Goal: Transaction & Acquisition: Purchase product/service

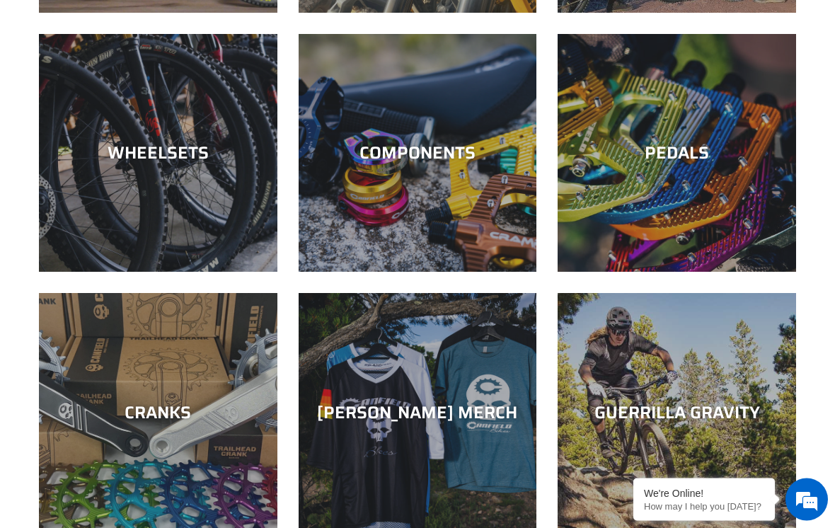
scroll to position [370, 0]
click at [470, 402] on div "[PERSON_NAME] MERCH" at bounding box center [418, 412] width 238 height 21
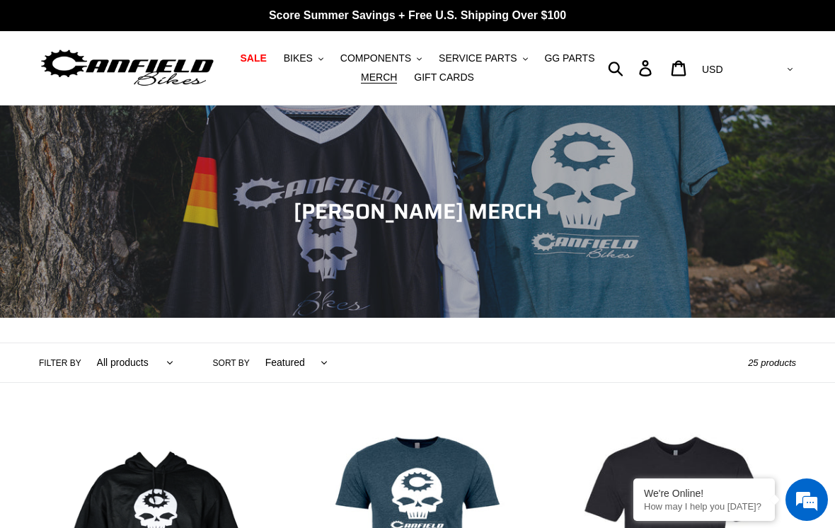
click at [303, 64] on span "BIKES" at bounding box center [298, 58] width 29 height 12
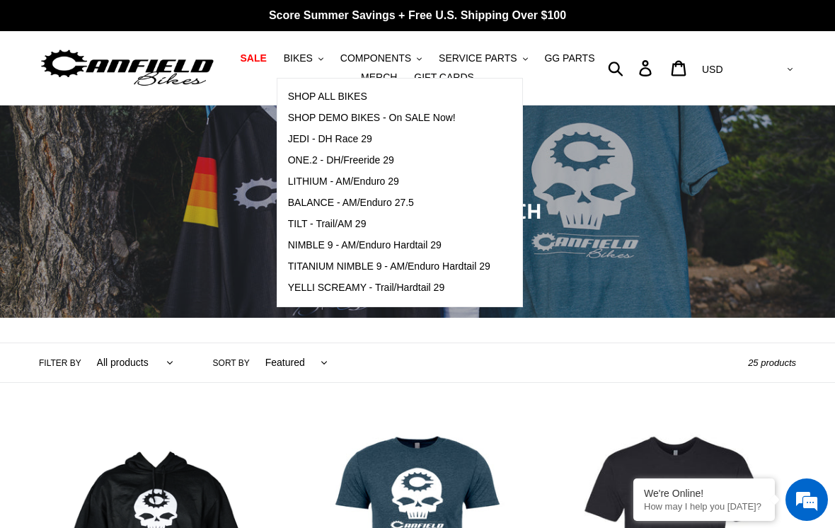
click at [330, 229] on span "TILT - Trail/AM 29" at bounding box center [327, 224] width 79 height 12
